Goal: Task Accomplishment & Management: Use online tool/utility

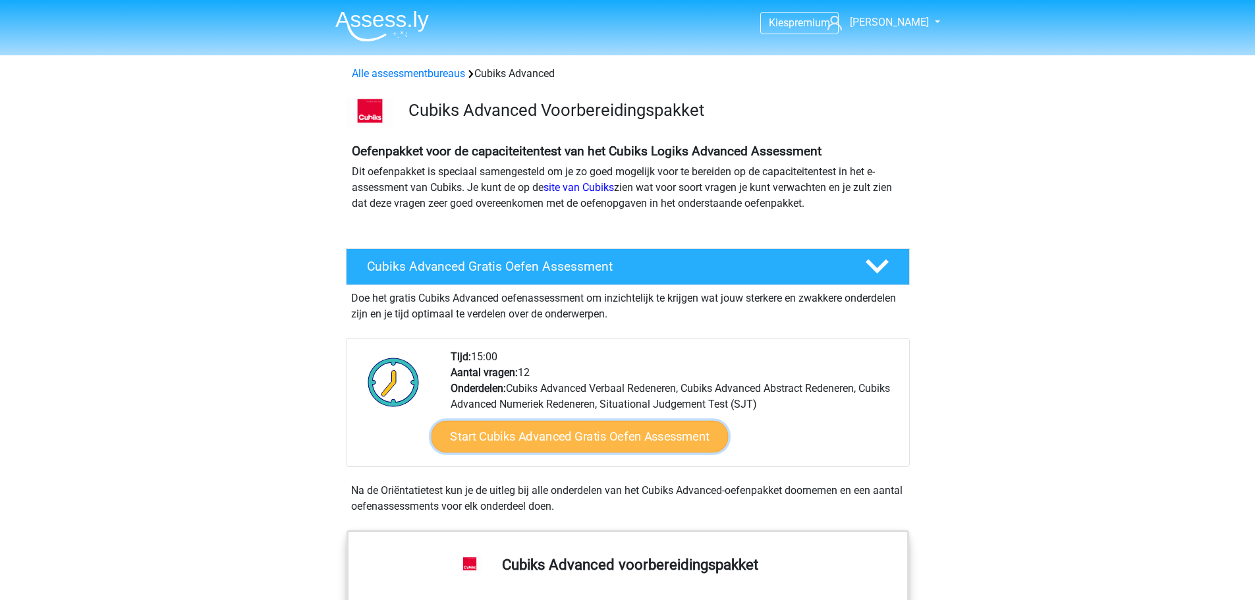
click at [566, 432] on link "Start Cubiks Advanced Gratis Oefen Assessment" at bounding box center [579, 437] width 297 height 32
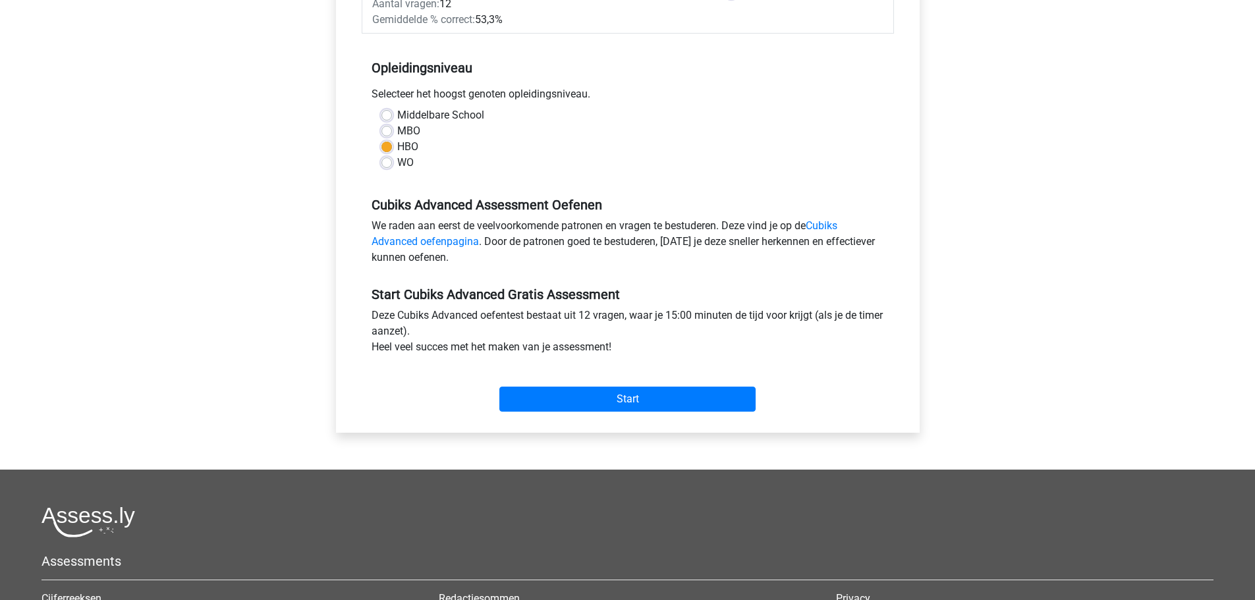
scroll to position [395, 0]
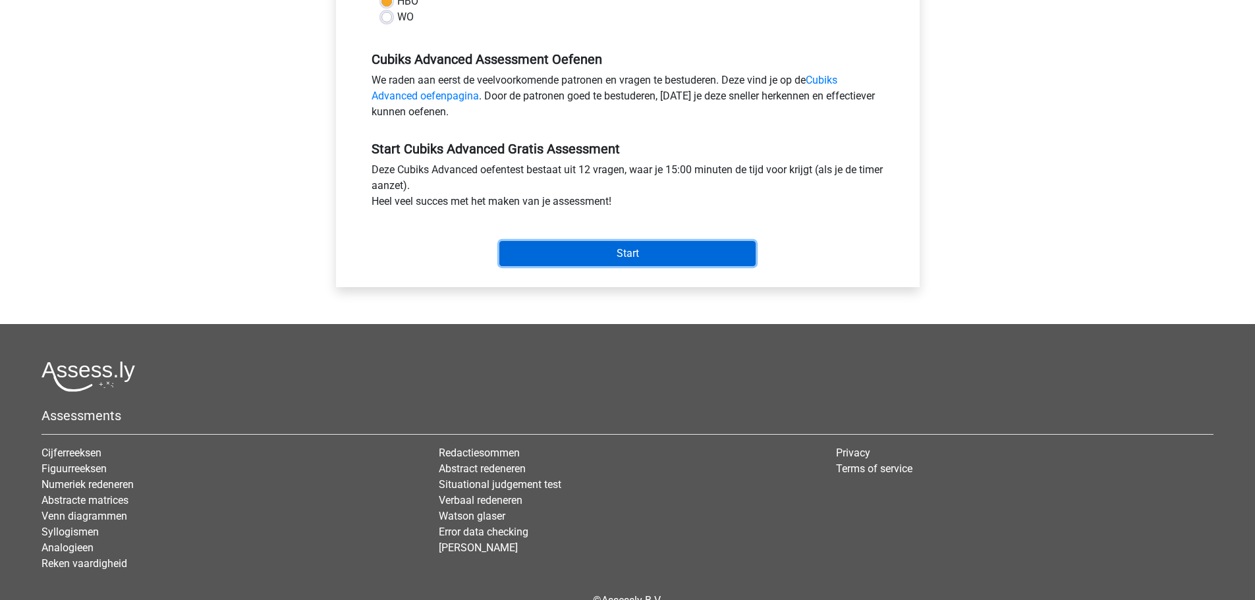
click at [619, 265] on input "Start" at bounding box center [627, 253] width 256 height 25
